Goal: Check status: Check status

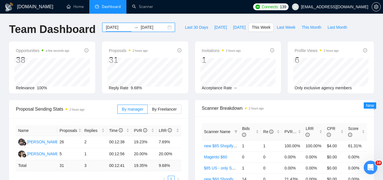
click at [121, 26] on input "[DATE]" at bounding box center [119, 27] width 26 height 6
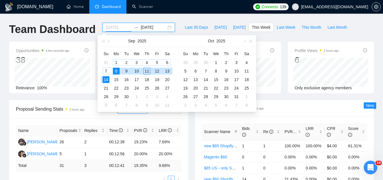
type input "[DATE]"
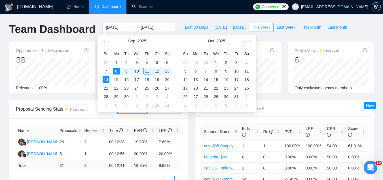
click at [253, 30] on span "This Week" at bounding box center [261, 27] width 19 height 6
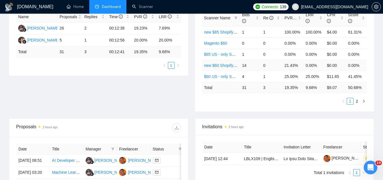
scroll to position [85, 0]
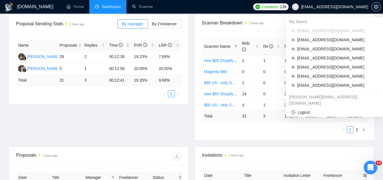
click at [351, 7] on span "[EMAIL_ADDRESS][DOMAIN_NAME]" at bounding box center [334, 7] width 67 height 0
click at [311, 85] on span "[EMAIL_ADDRESS][DOMAIN_NAME]" at bounding box center [337, 85] width 80 height 6
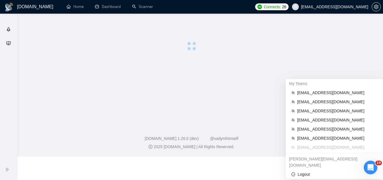
scroll to position [17, 0]
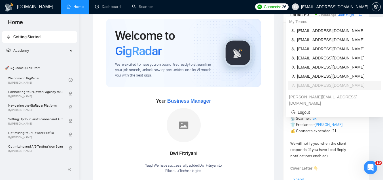
click at [320, 10] on span "[EMAIL_ADDRESS][DOMAIN_NAME]" at bounding box center [330, 7] width 83 height 18
click at [324, 7] on span "[EMAIL_ADDRESS][DOMAIN_NAME]" at bounding box center [334, 7] width 67 height 0
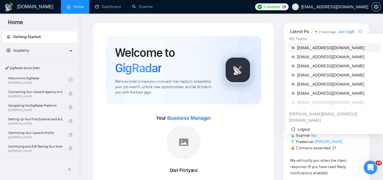
click at [302, 49] on span "[EMAIL_ADDRESS][DOMAIN_NAME]" at bounding box center [337, 48] width 80 height 6
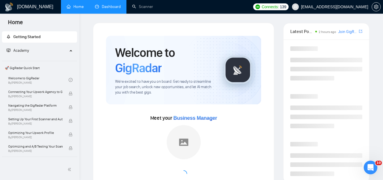
click at [109, 8] on link "Dashboard" at bounding box center [108, 6] width 26 height 5
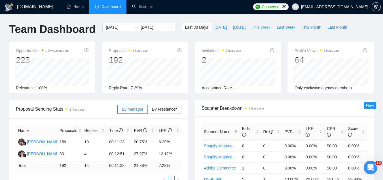
click at [261, 27] on span "This Week" at bounding box center [261, 27] width 19 height 6
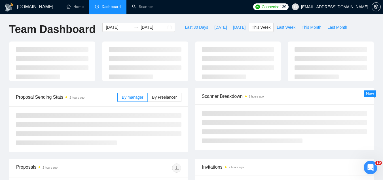
type input "[DATE]"
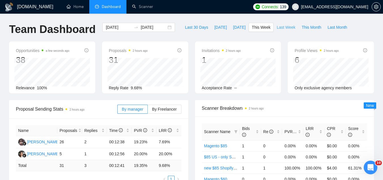
click at [283, 27] on span "Last Week" at bounding box center [286, 27] width 19 height 6
type input "2025-09-01"
type input "2025-09-07"
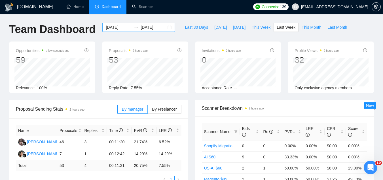
click at [115, 23] on div "2025-09-01 2025-09-07" at bounding box center [138, 27] width 73 height 9
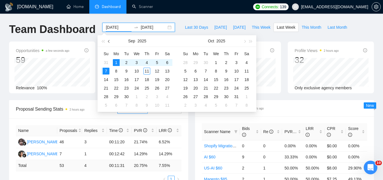
click at [110, 41] on span "button" at bounding box center [109, 41] width 3 height 3
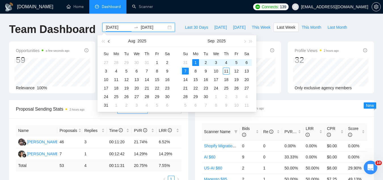
click at [110, 41] on span "button" at bounding box center [109, 41] width 3 height 3
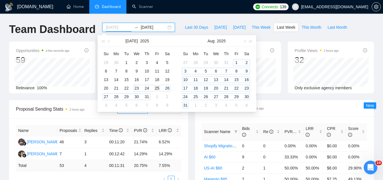
type input "2025-07-25"
click at [157, 89] on div "25" at bounding box center [157, 88] width 7 height 7
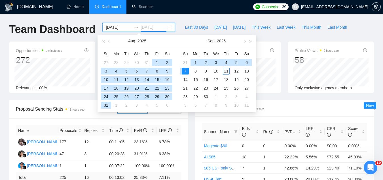
click at [186, 71] on div "7" at bounding box center [185, 71] width 7 height 7
click at [186, 71] on body "GigRadar.io Home Dashboard Scanner Connects: 139 jp@technopath.co Team Dashboar…" at bounding box center [191, 90] width 383 height 180
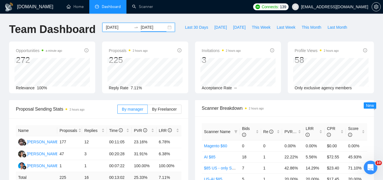
click at [151, 29] on input "2025-09-07" at bounding box center [154, 27] width 26 height 6
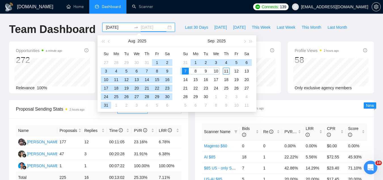
type input "2025-09-11"
click at [226, 70] on div "11" at bounding box center [226, 71] width 7 height 7
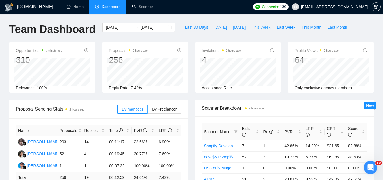
click at [254, 28] on span "This Week" at bounding box center [261, 27] width 19 height 6
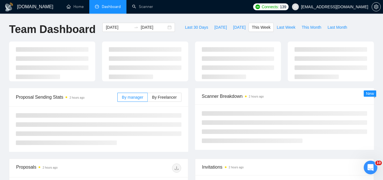
type input "[DATE]"
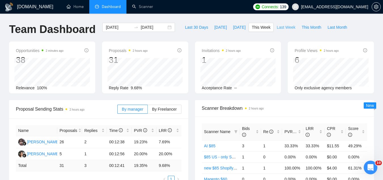
click at [277, 26] on span "Last Week" at bounding box center [286, 27] width 19 height 6
type input "2025-09-01"
type input "2025-09-07"
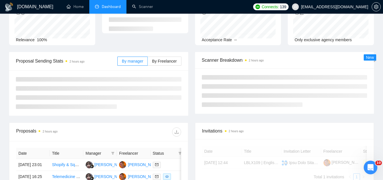
scroll to position [57, 0]
